Goal: Task Accomplishment & Management: Complete application form

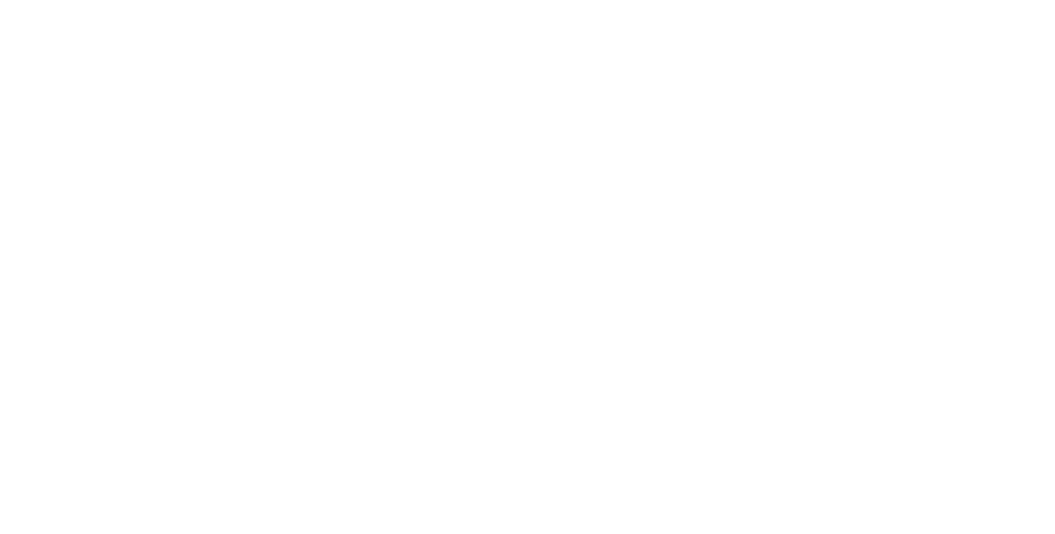
select select "**"
select select "*"
select select "****"
select select "**"
select select "*"
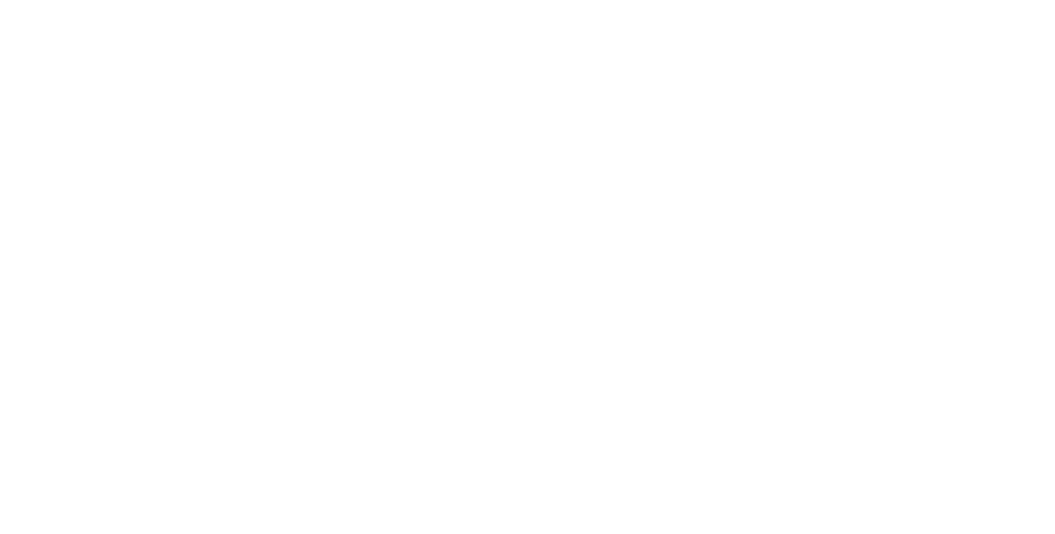
select select "****"
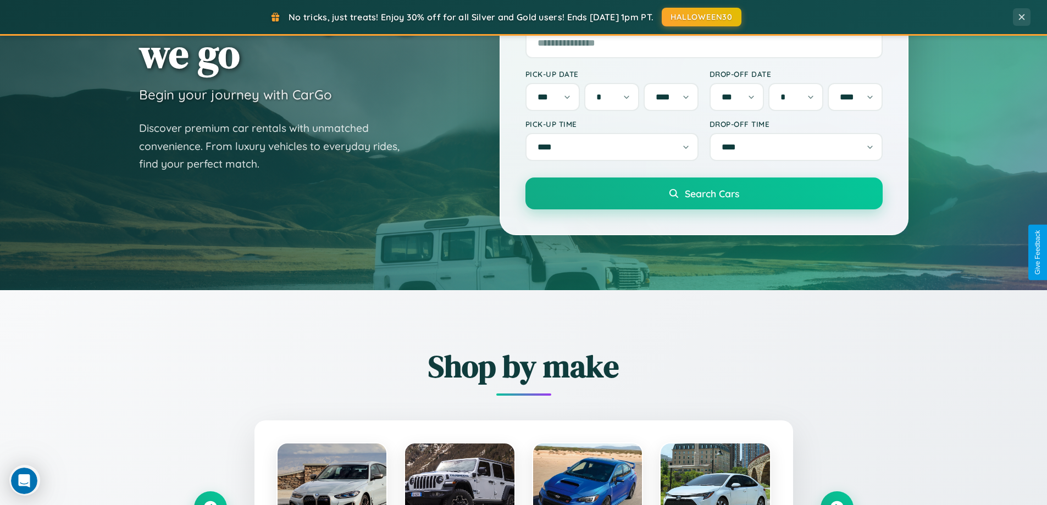
scroll to position [474, 0]
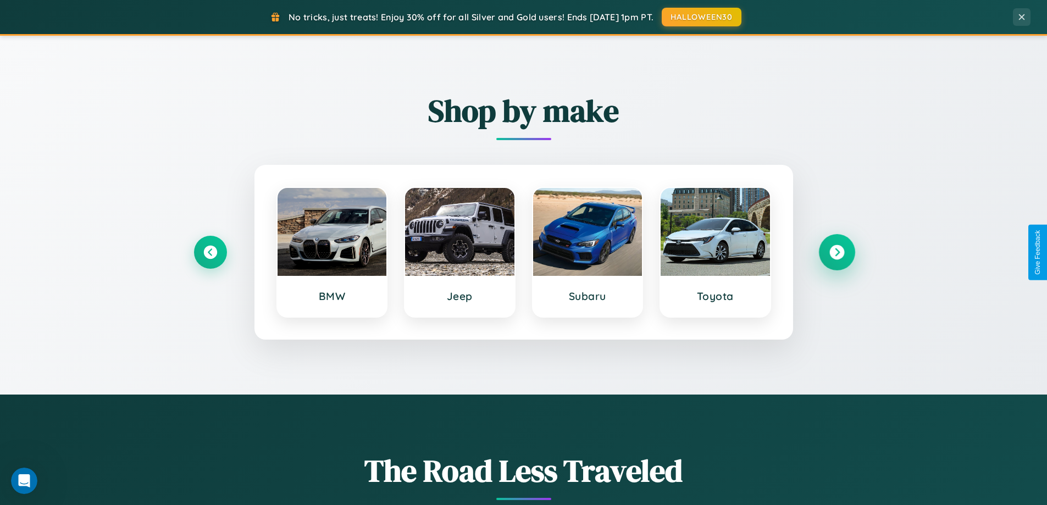
click at [836, 252] on icon at bounding box center [836, 252] width 15 height 15
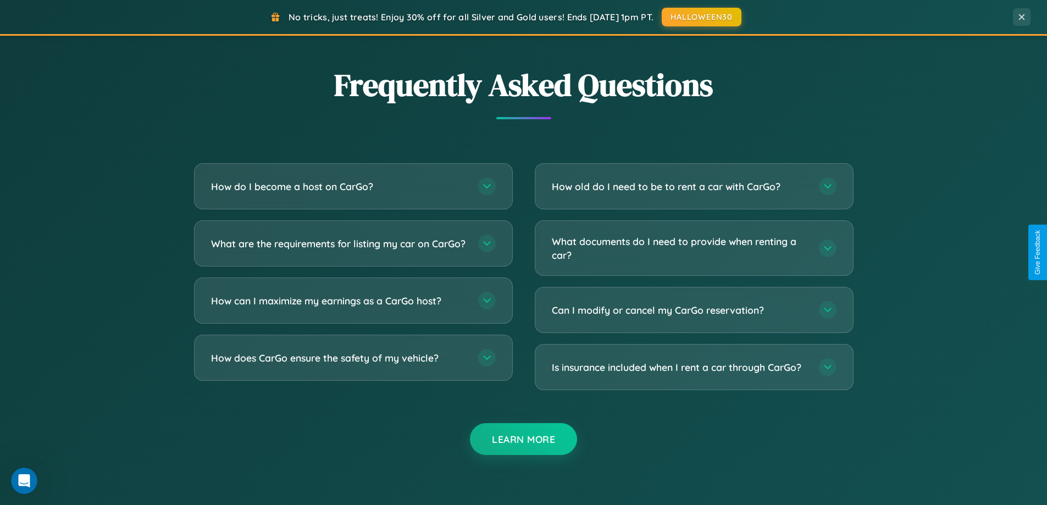
scroll to position [2115, 0]
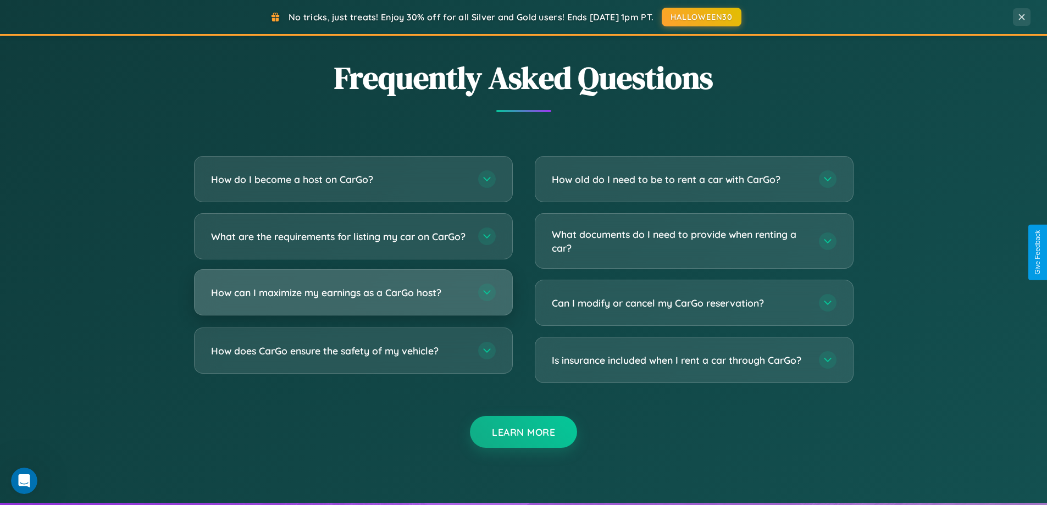
click at [353, 300] on h3 "How can I maximize my earnings as a CarGo host?" at bounding box center [339, 293] width 256 height 14
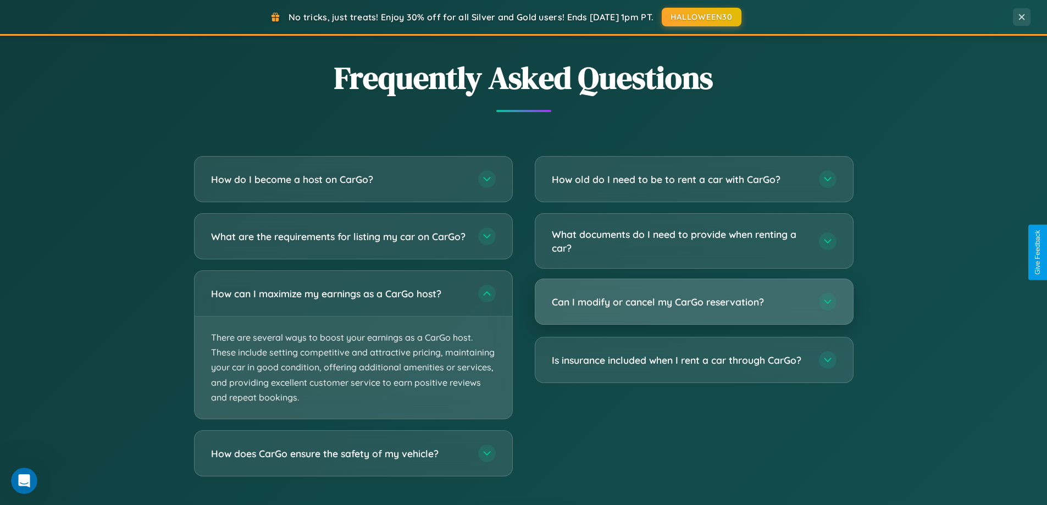
click at [694, 302] on h3 "Can I modify or cancel my CarGo reservation?" at bounding box center [680, 302] width 256 height 14
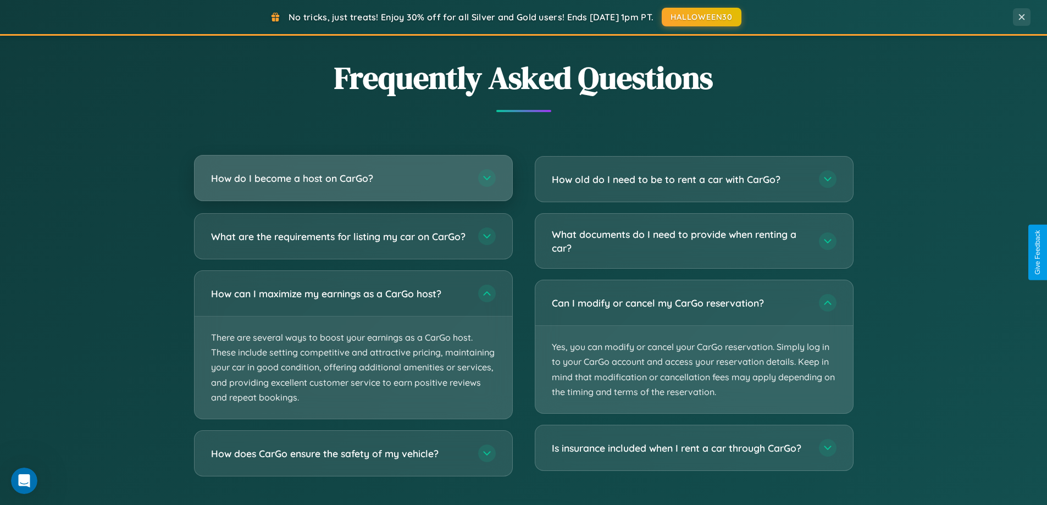
click at [353, 178] on h3 "How do I become a host on CarGo?" at bounding box center [339, 178] width 256 height 14
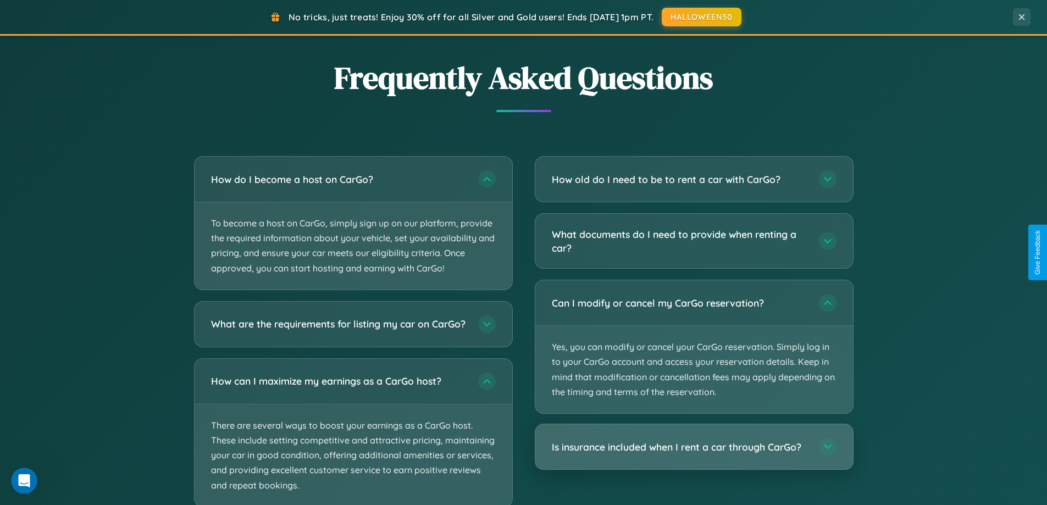
click at [694, 447] on h3 "Is insurance included when I rent a car through CarGo?" at bounding box center [680, 447] width 256 height 14
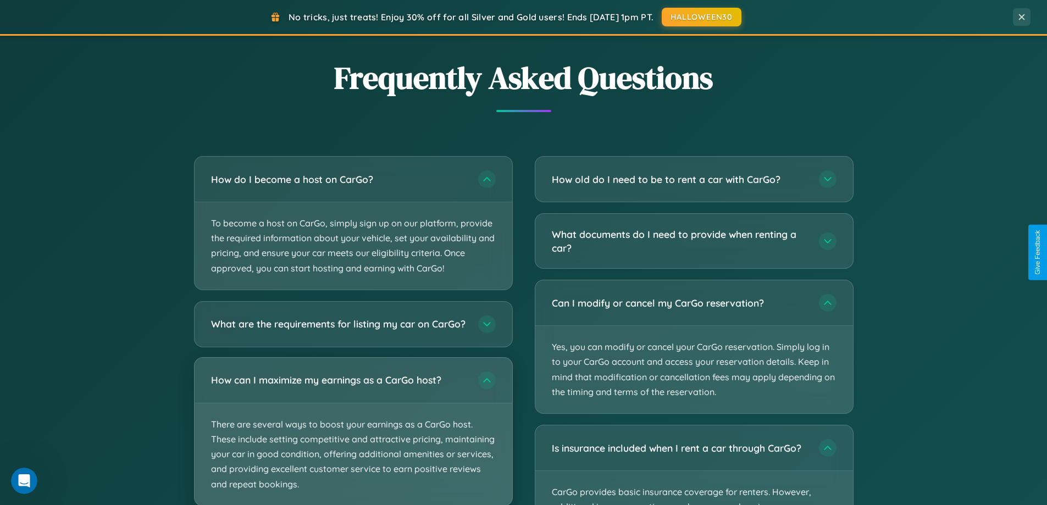
click at [353, 436] on p "There are several ways to boost your earnings as a CarGo host. These include se…" at bounding box center [354, 454] width 318 height 102
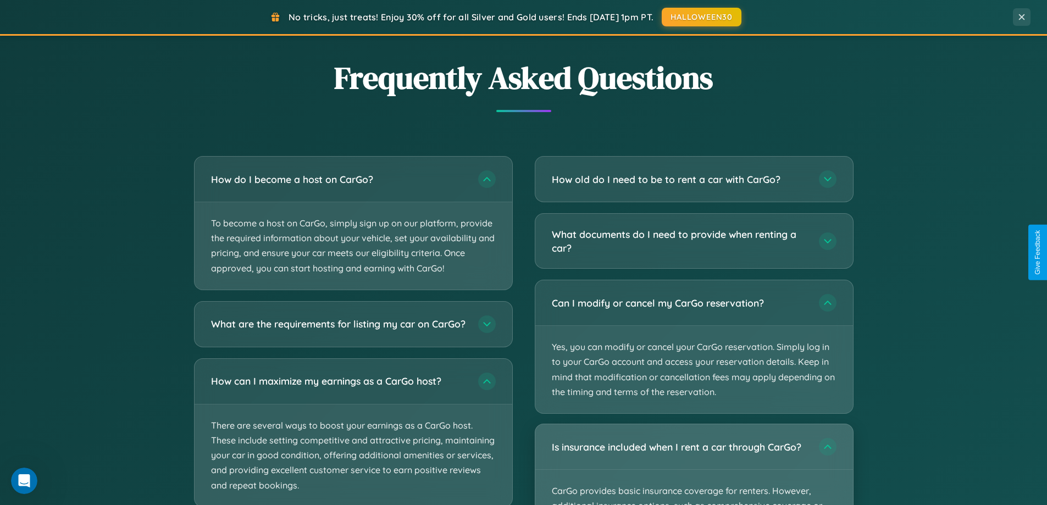
click at [694, 464] on div "Is insurance included when I rent a car through CarGo?" at bounding box center [694, 446] width 318 height 45
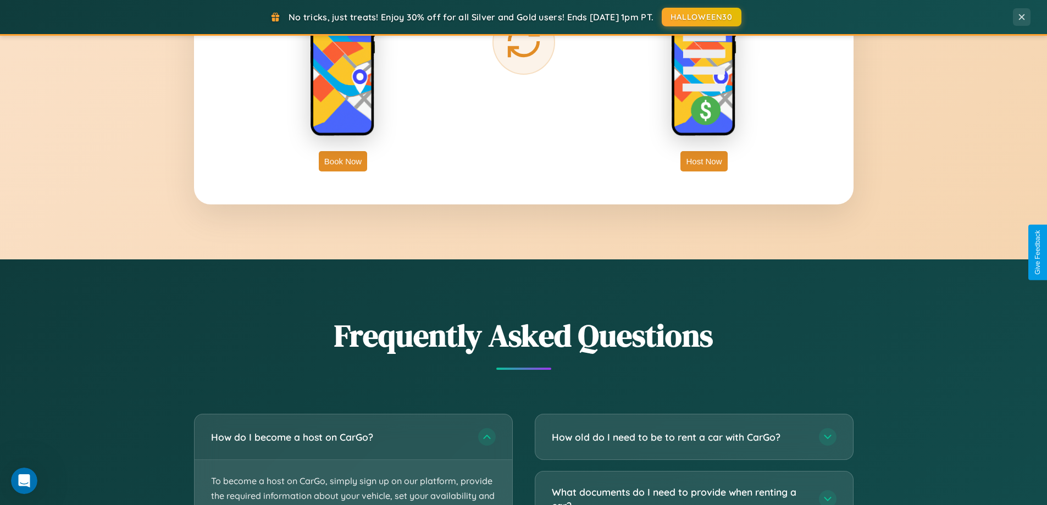
scroll to position [1766, 0]
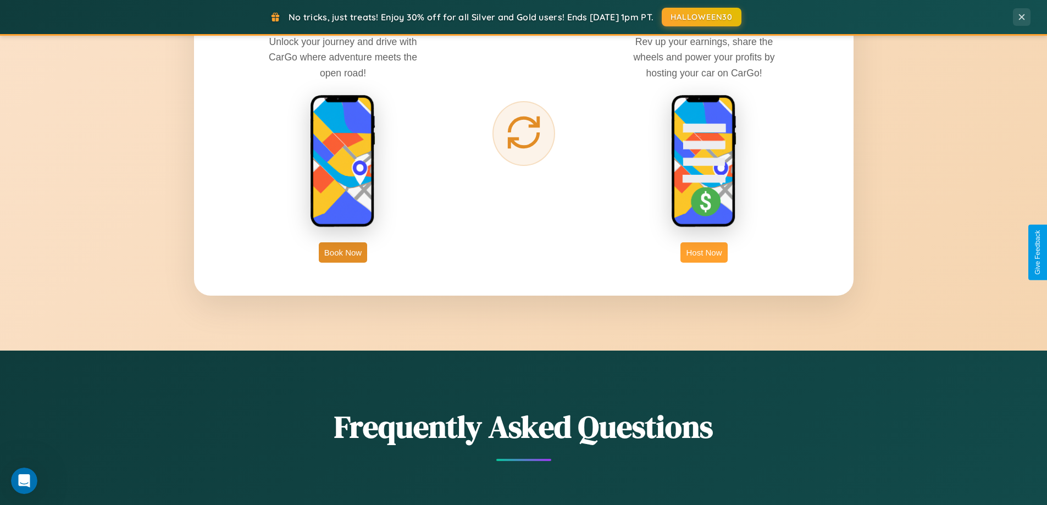
click at [704, 252] on button "Host Now" at bounding box center [703, 252] width 47 height 20
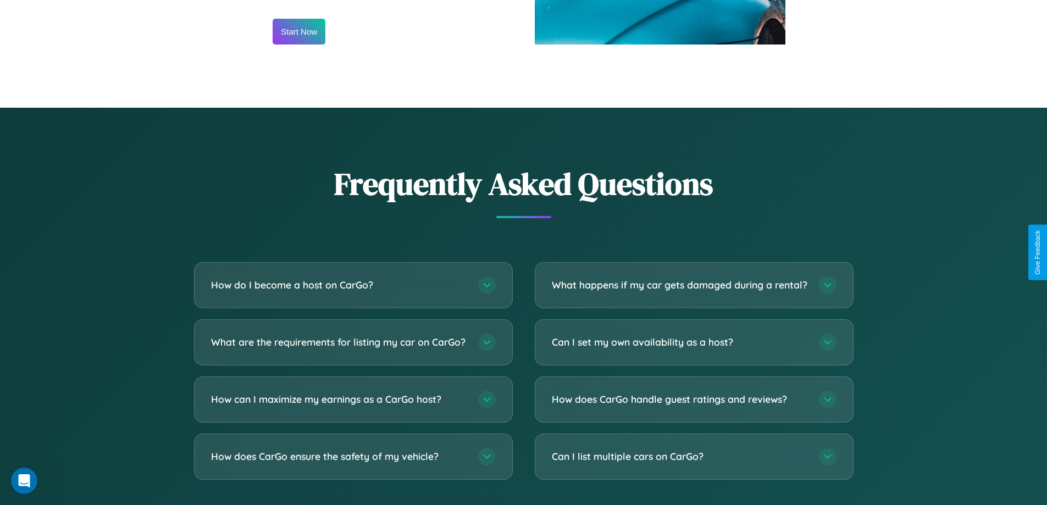
scroll to position [1485, 0]
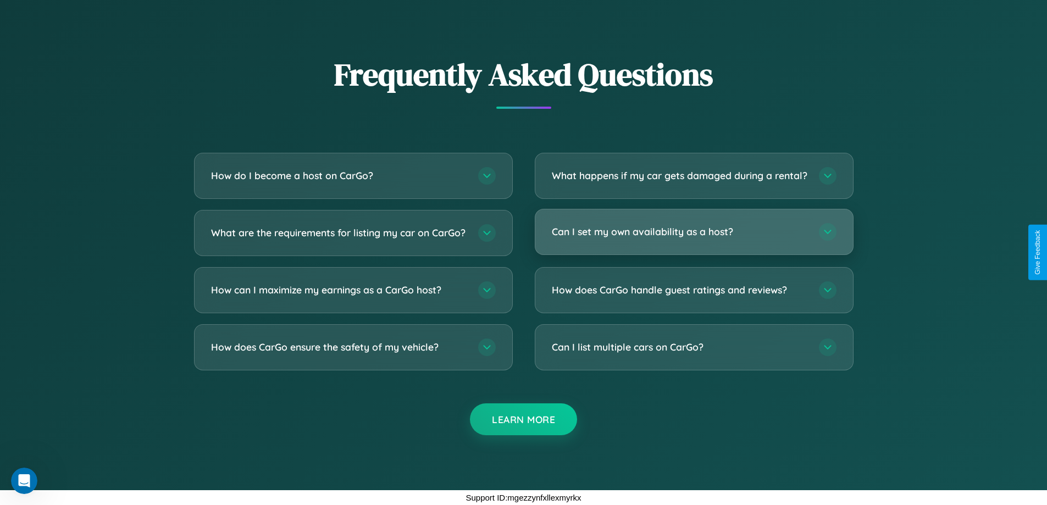
click at [694, 231] on h3 "Can I set my own availability as a host?" at bounding box center [680, 232] width 256 height 14
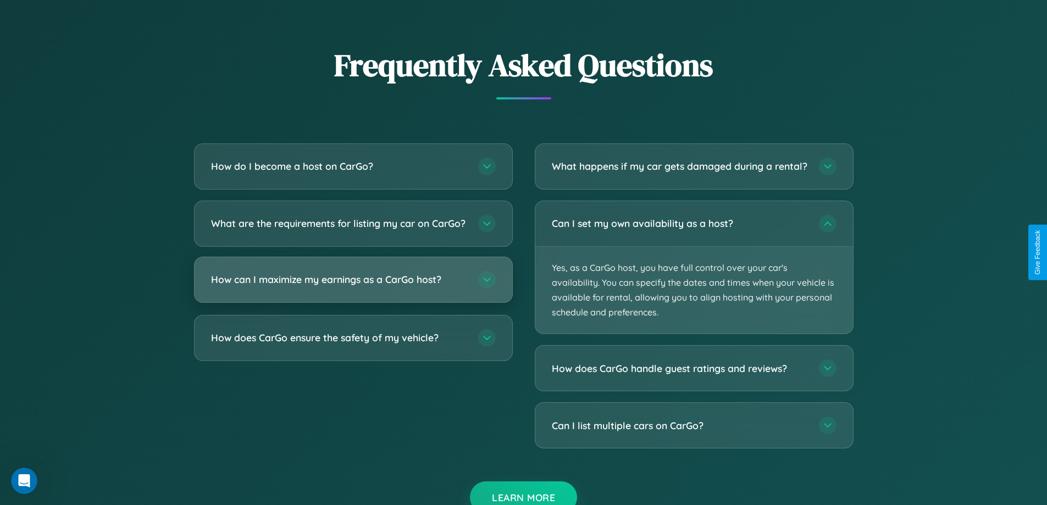
click at [353, 286] on h3 "How can I maximize my earnings as a CarGo host?" at bounding box center [339, 280] width 256 height 14
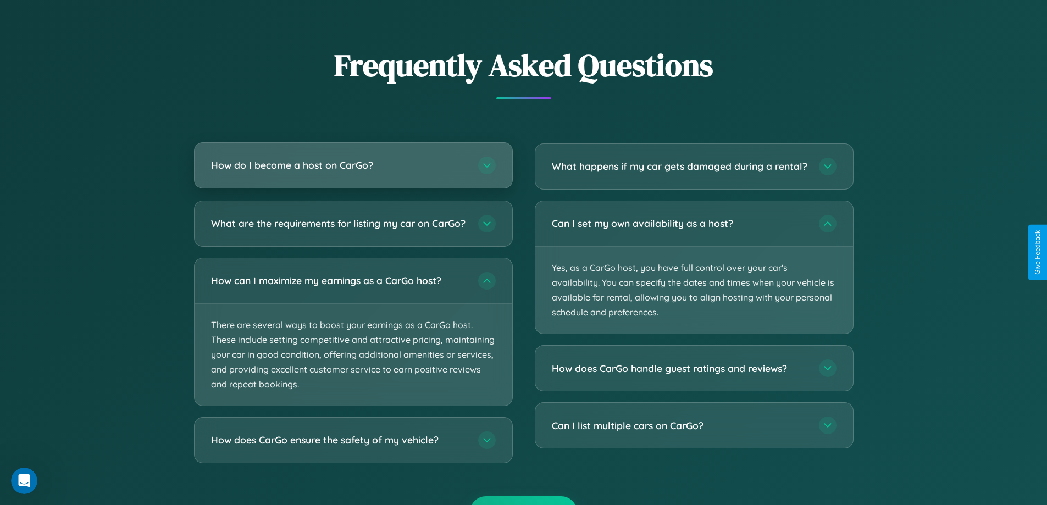
click at [353, 165] on h3 "How do I become a host on CarGo?" at bounding box center [339, 165] width 256 height 14
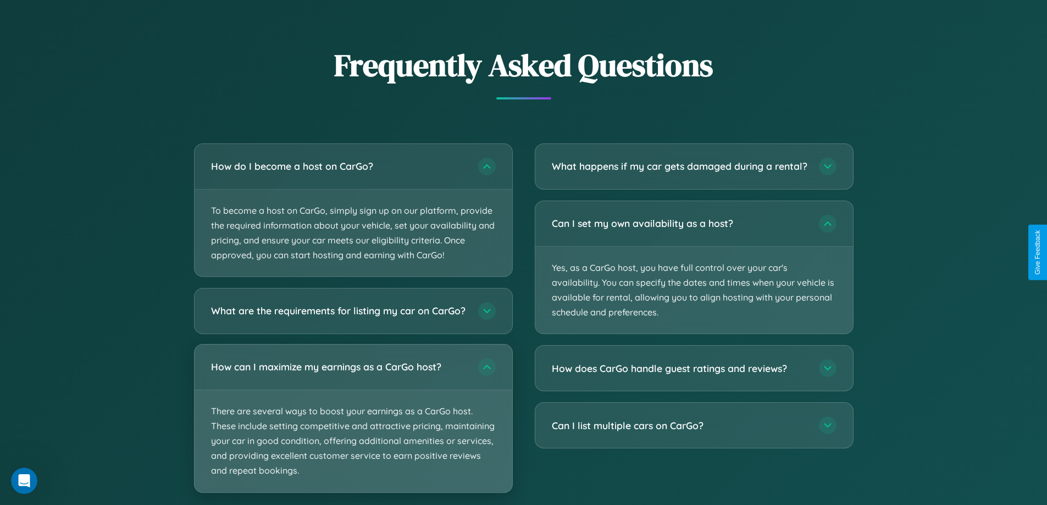
click at [353, 428] on p "There are several ways to boost your earnings as a CarGo host. These include se…" at bounding box center [354, 441] width 318 height 102
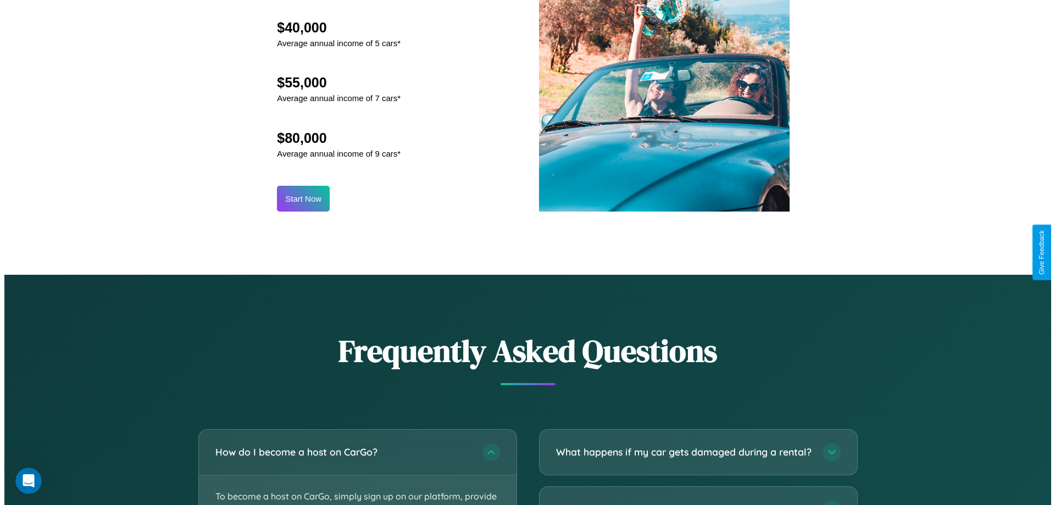
scroll to position [1146, 0]
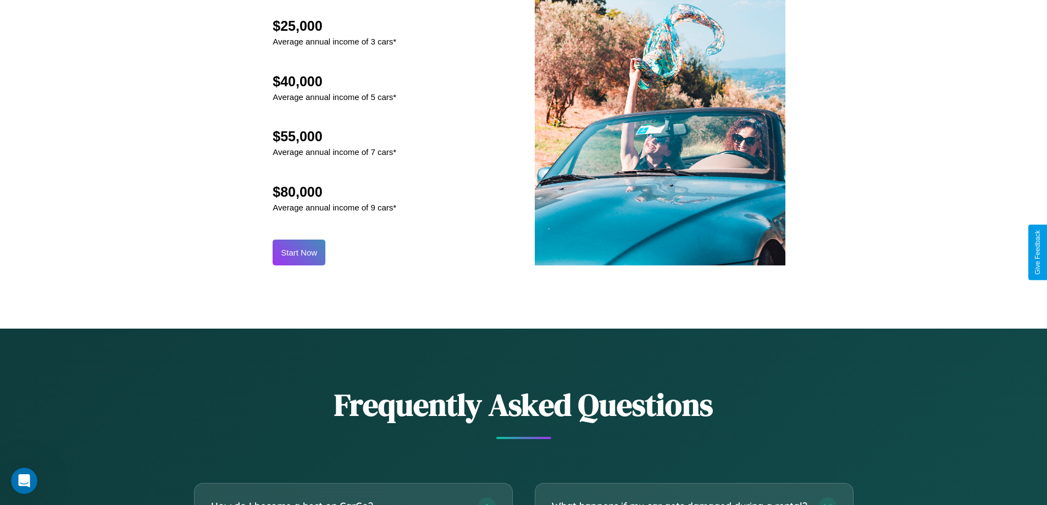
click at [299, 252] on button "Start Now" at bounding box center [299, 253] width 53 height 26
